Goal: Transaction & Acquisition: Purchase product/service

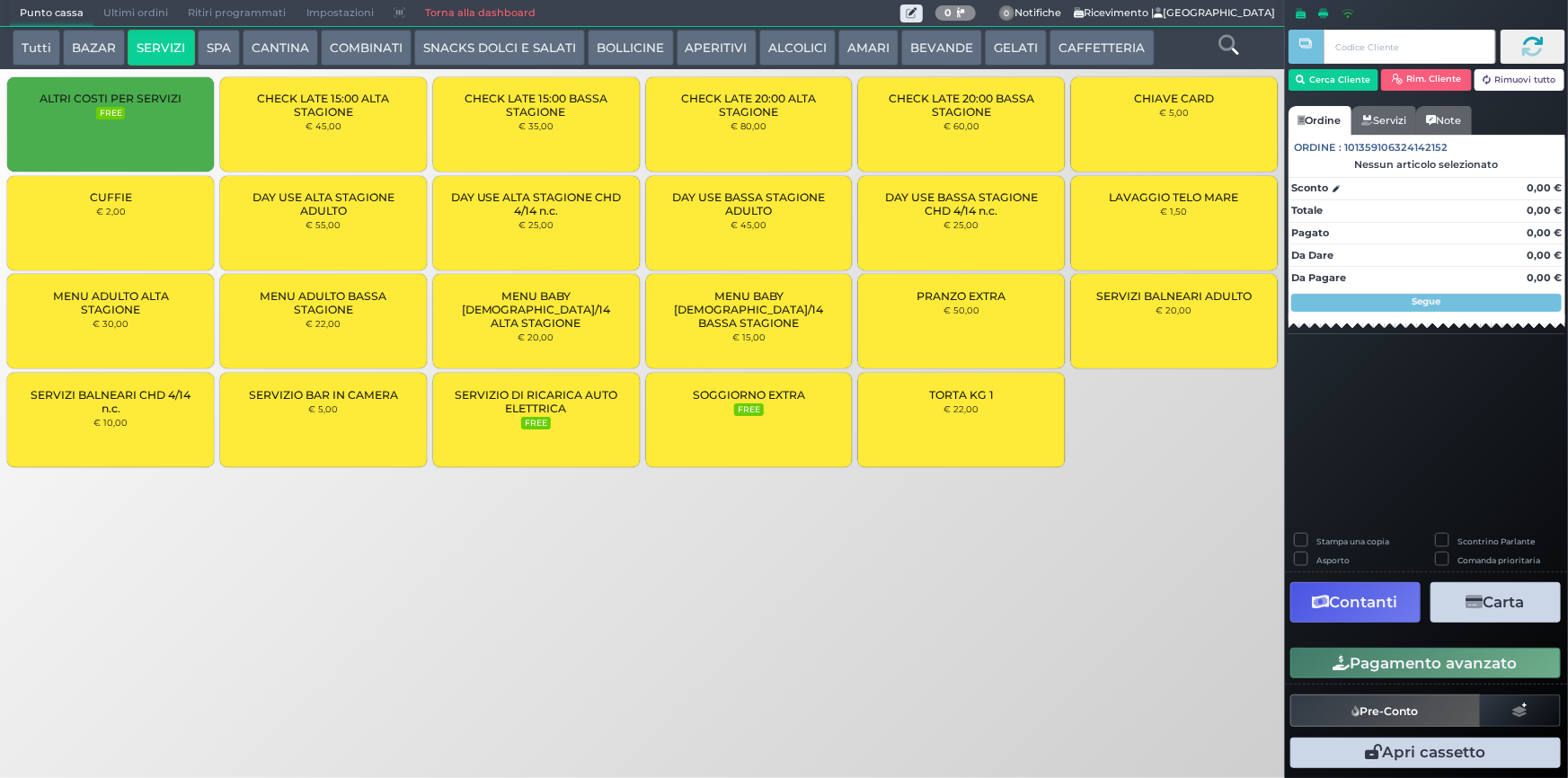
click at [1170, 208] on small "€ 1,50" at bounding box center [1175, 211] width 27 height 11
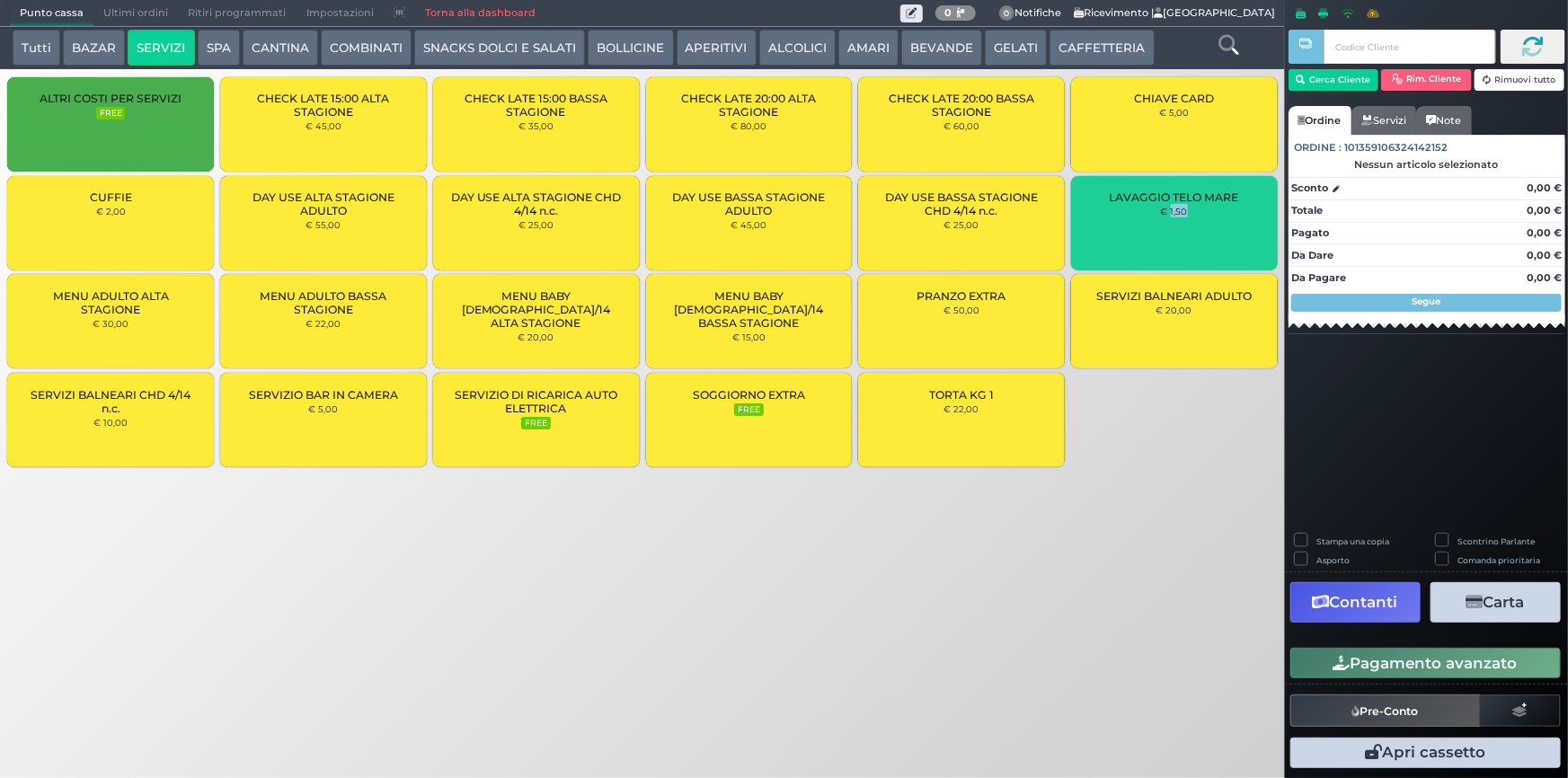
click at [1170, 208] on small "€ 1,50" at bounding box center [1175, 211] width 27 height 11
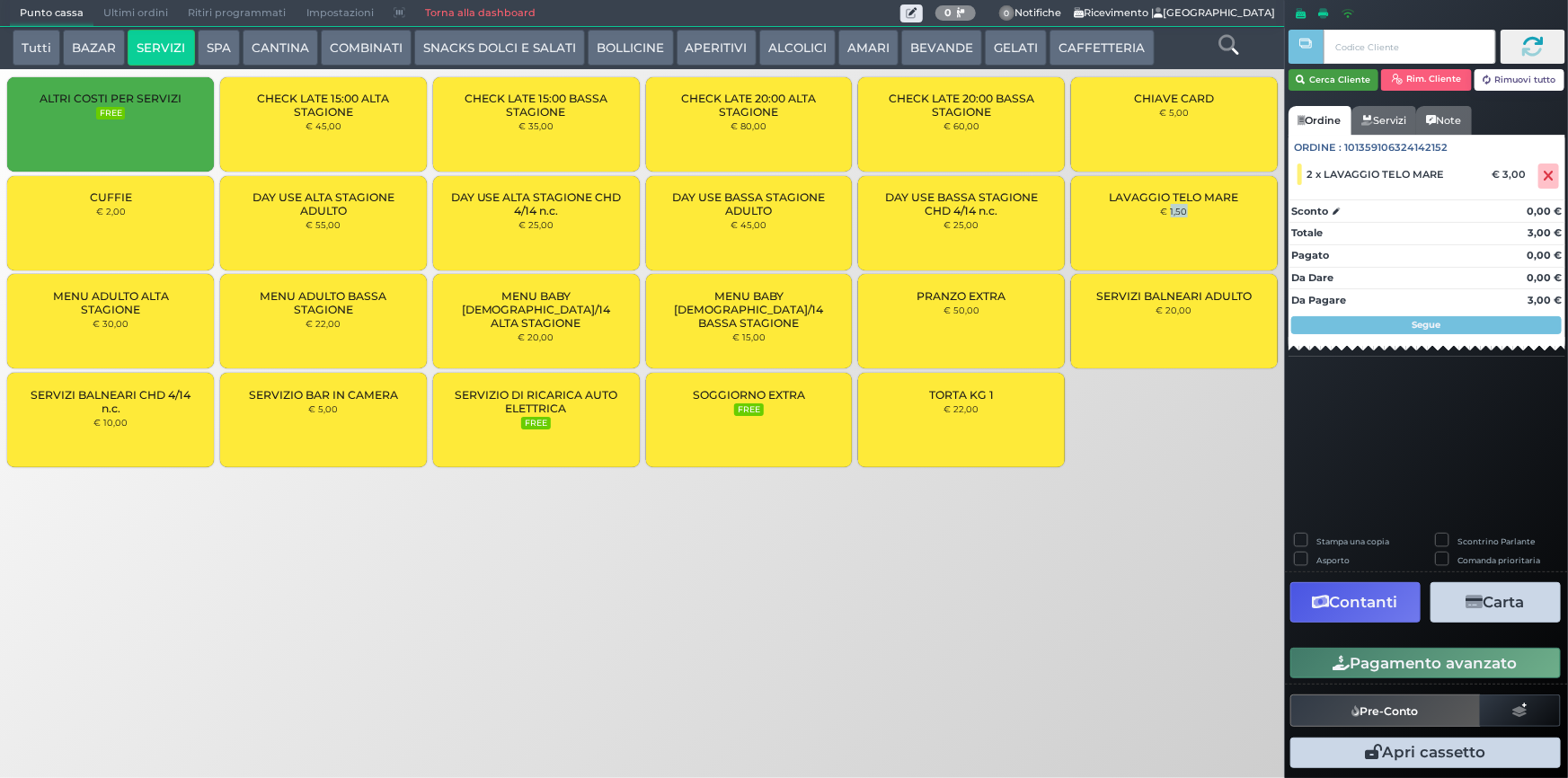
click at [1312, 82] on button "Cerca Cliente" at bounding box center [1334, 80] width 91 height 22
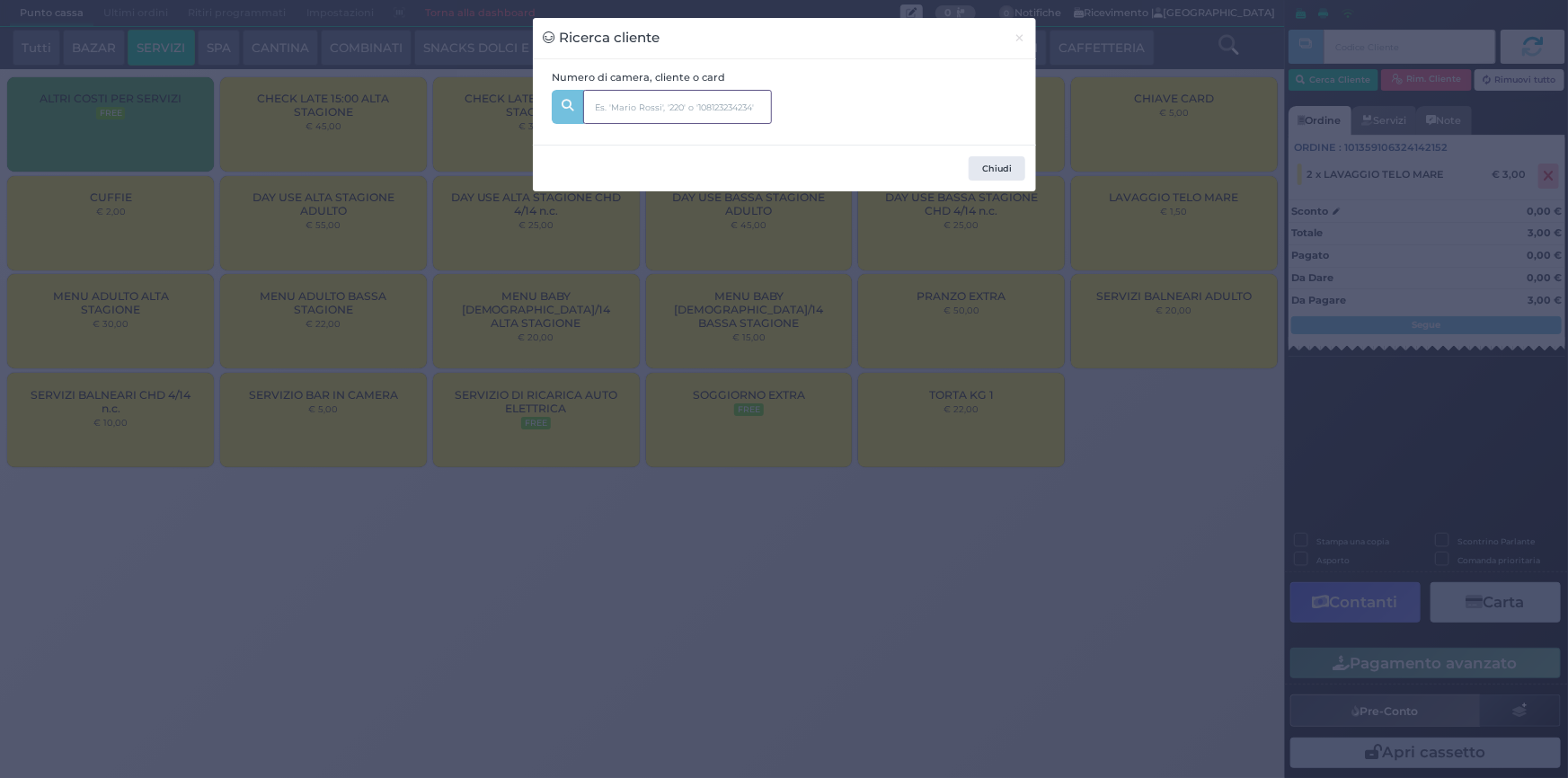
click at [712, 118] on input "text" at bounding box center [678, 107] width 188 height 34
type input "110"
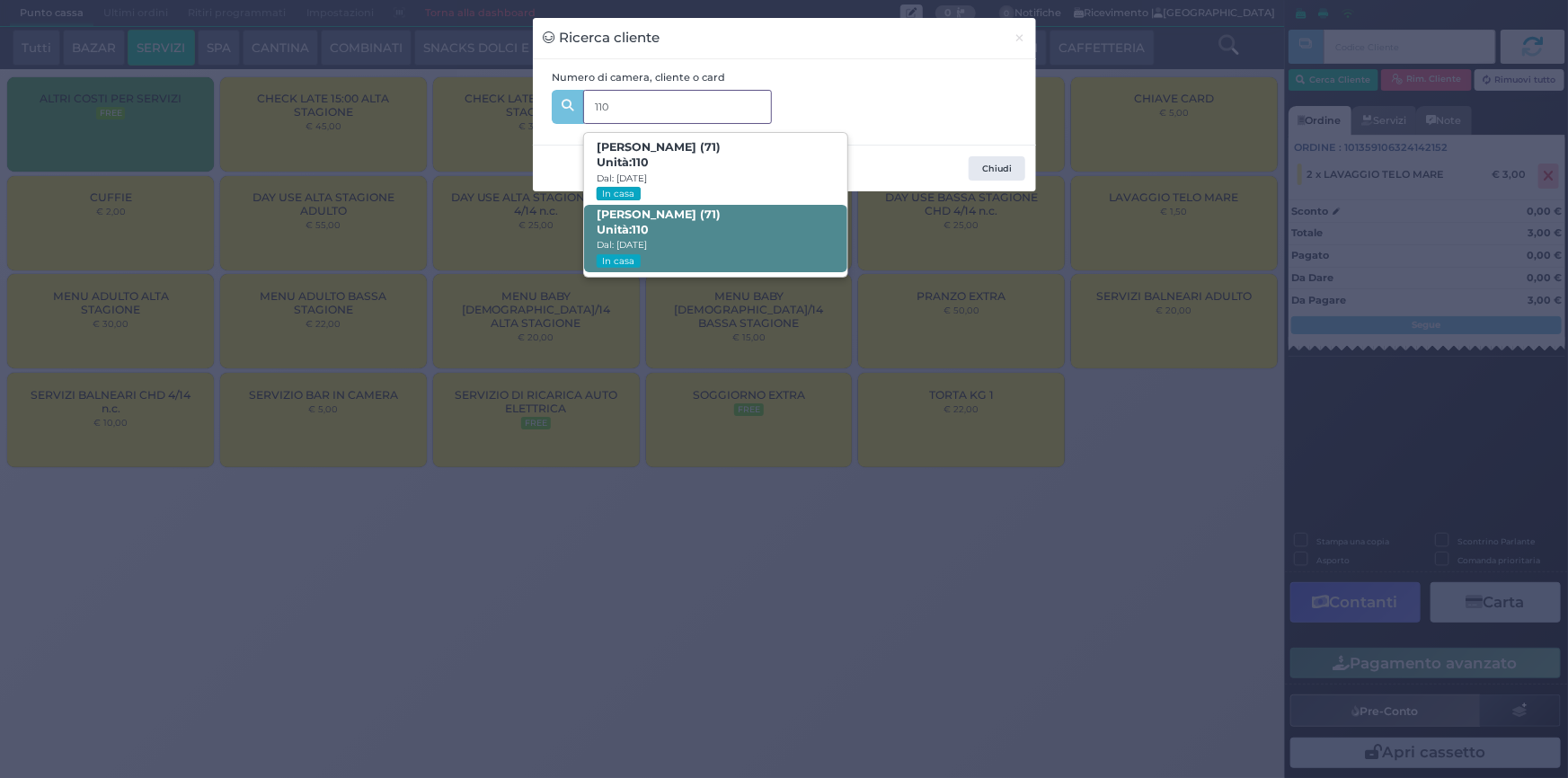
click at [721, 245] on span "[PERSON_NAME] (71) Unità: 110 Dal: [DATE] In casa" at bounding box center [716, 238] width 264 height 67
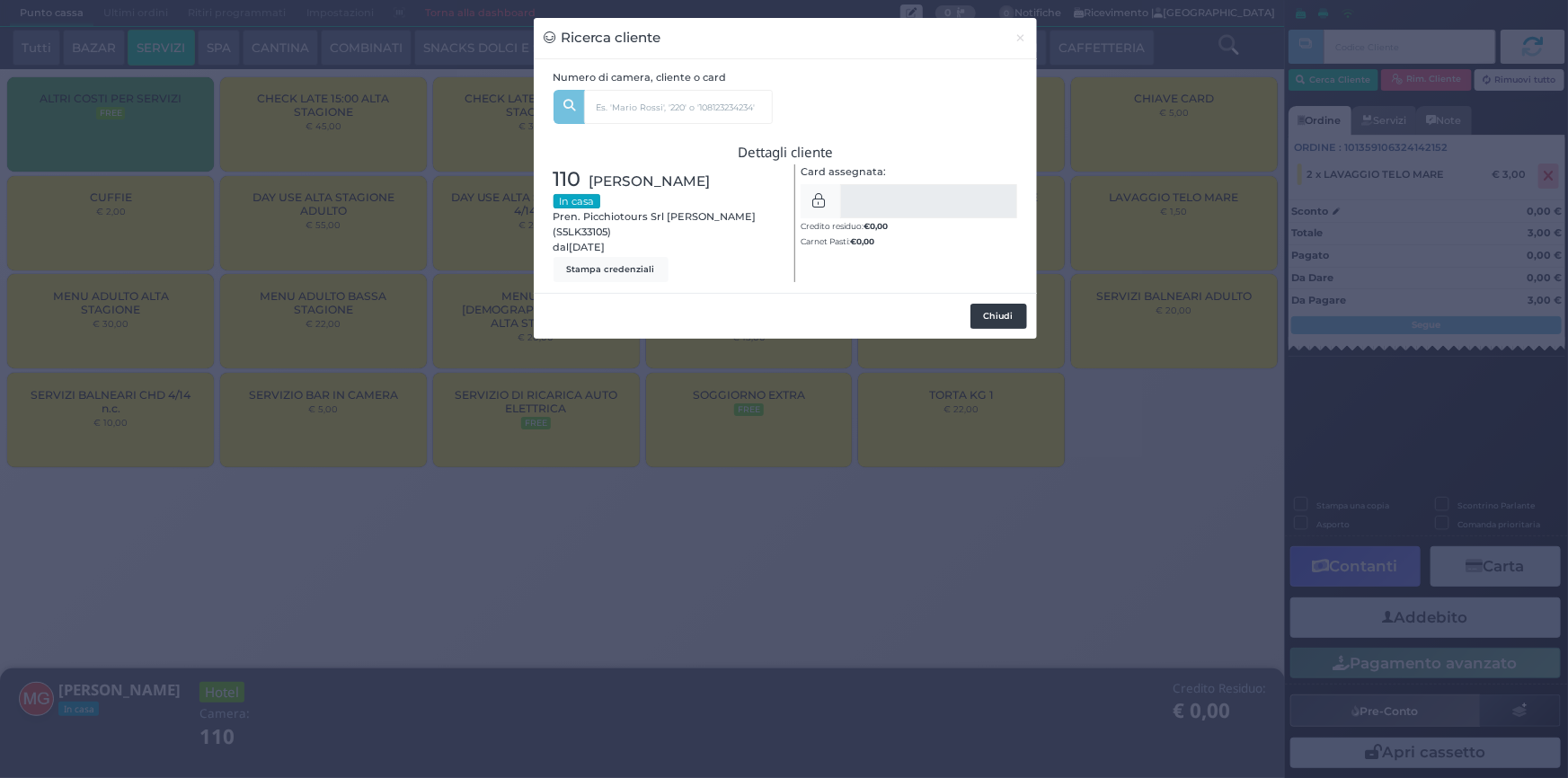
click at [988, 322] on button "Chiudi" at bounding box center [999, 316] width 57 height 25
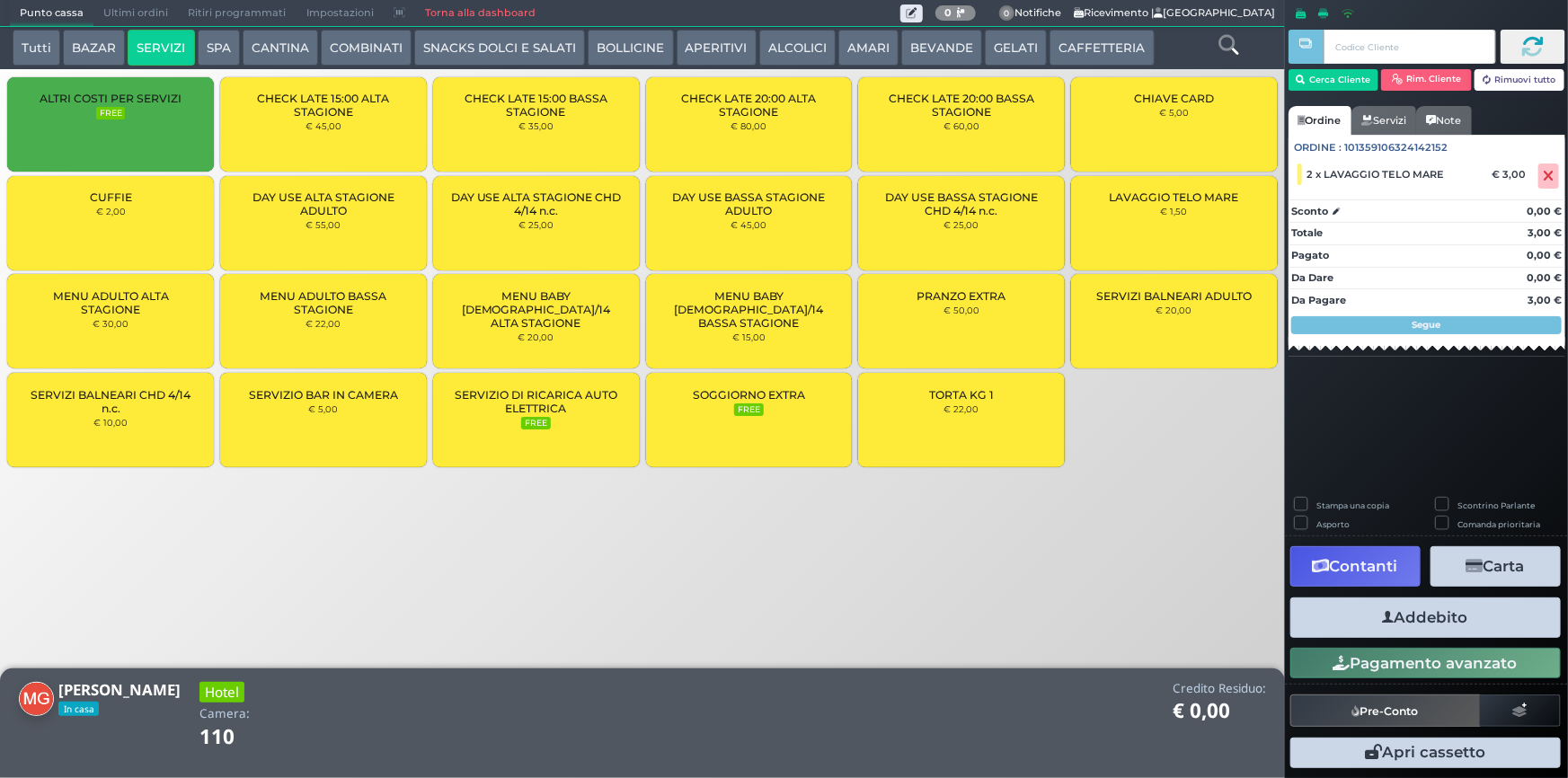
click at [1499, 622] on button "Addebito" at bounding box center [1426, 618] width 271 height 41
